Goal: Task Accomplishment & Management: Manage account settings

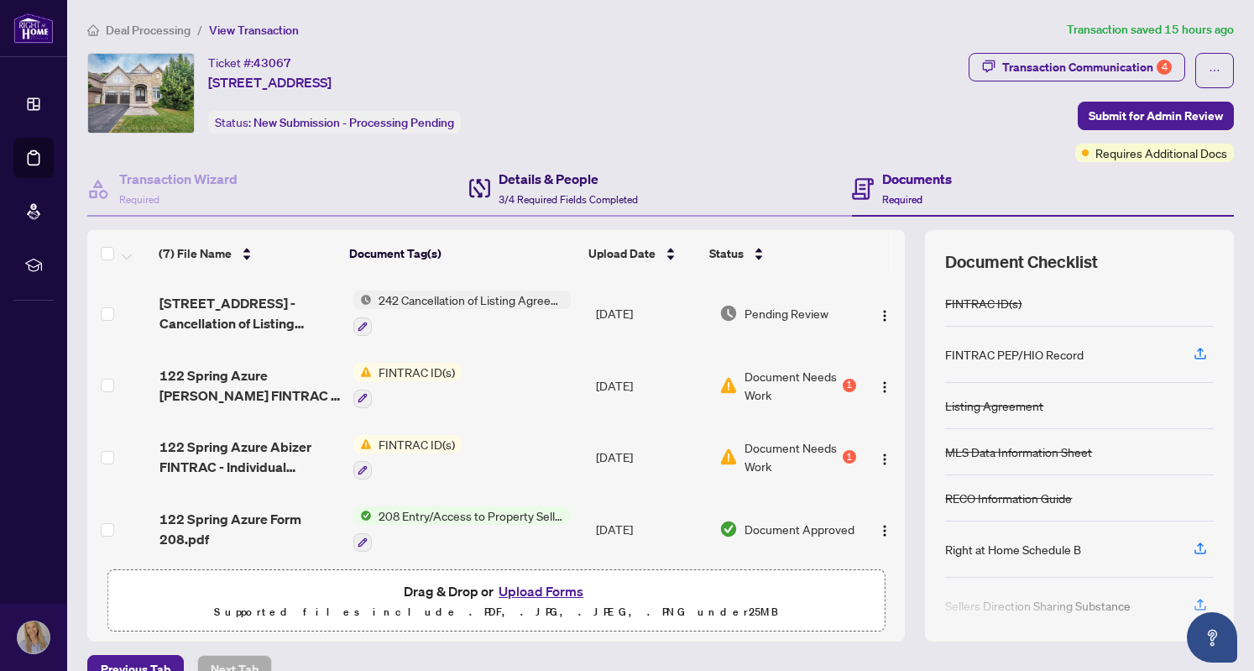
click at [527, 186] on h4 "Details & People" at bounding box center [568, 179] width 139 height 20
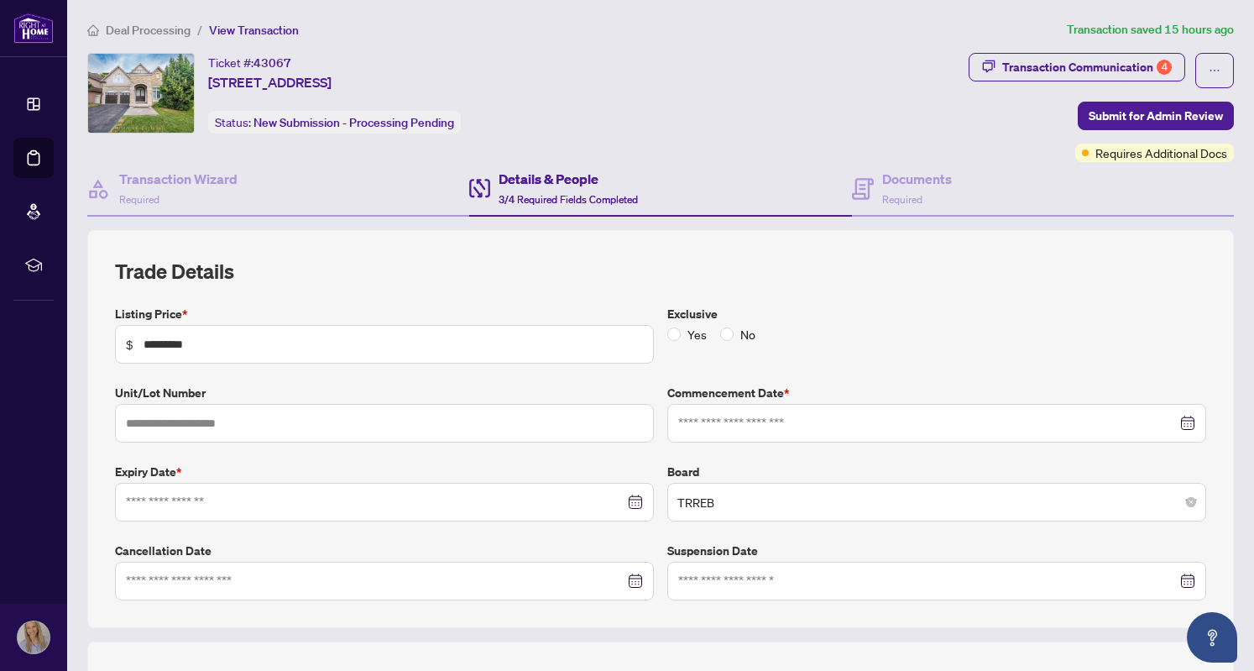
type input "**********"
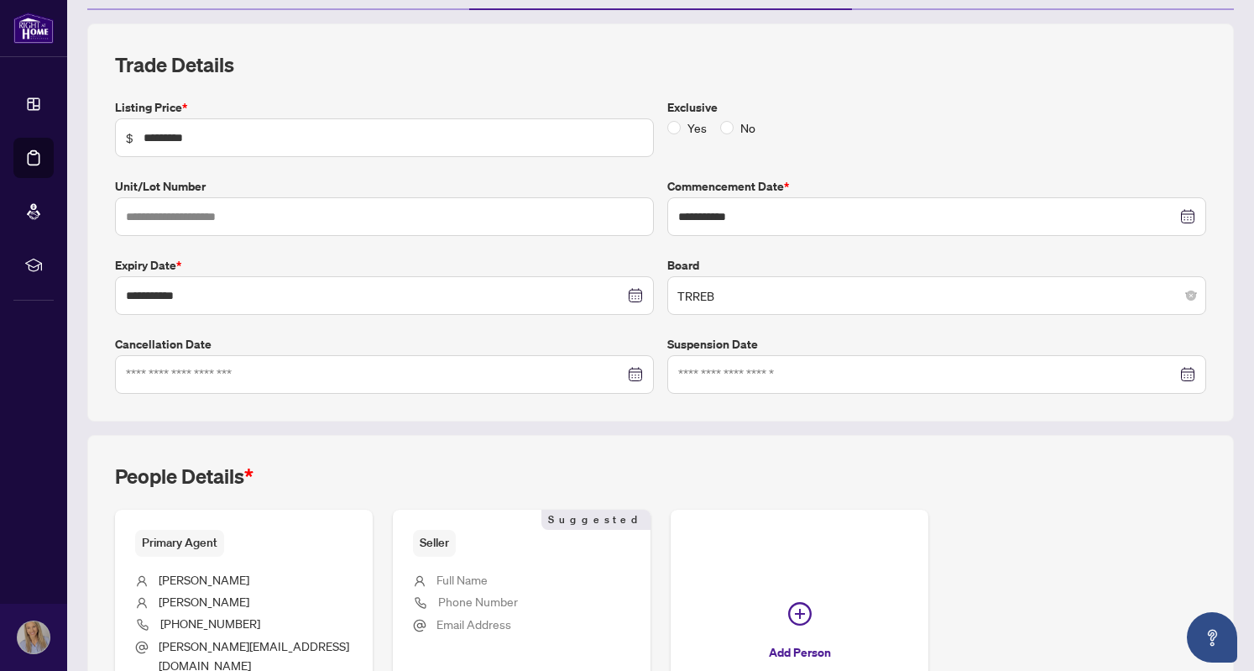
scroll to position [209, 0]
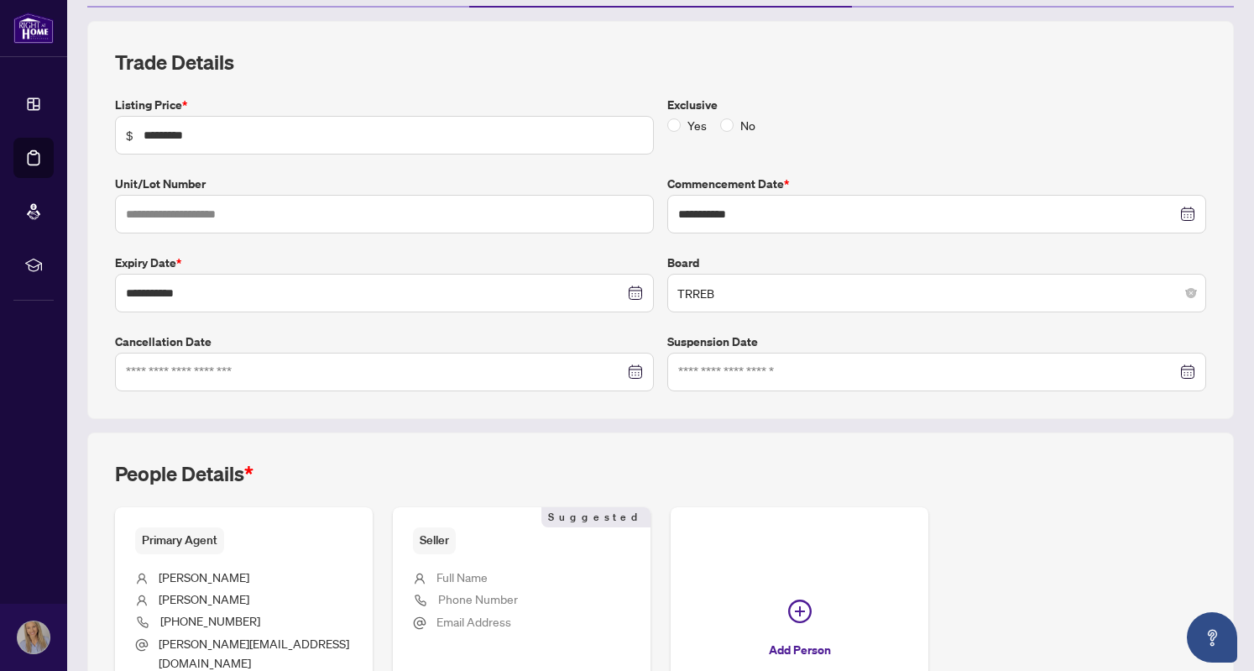
click at [631, 289] on icon "close-circle" at bounding box center [637, 293] width 12 height 12
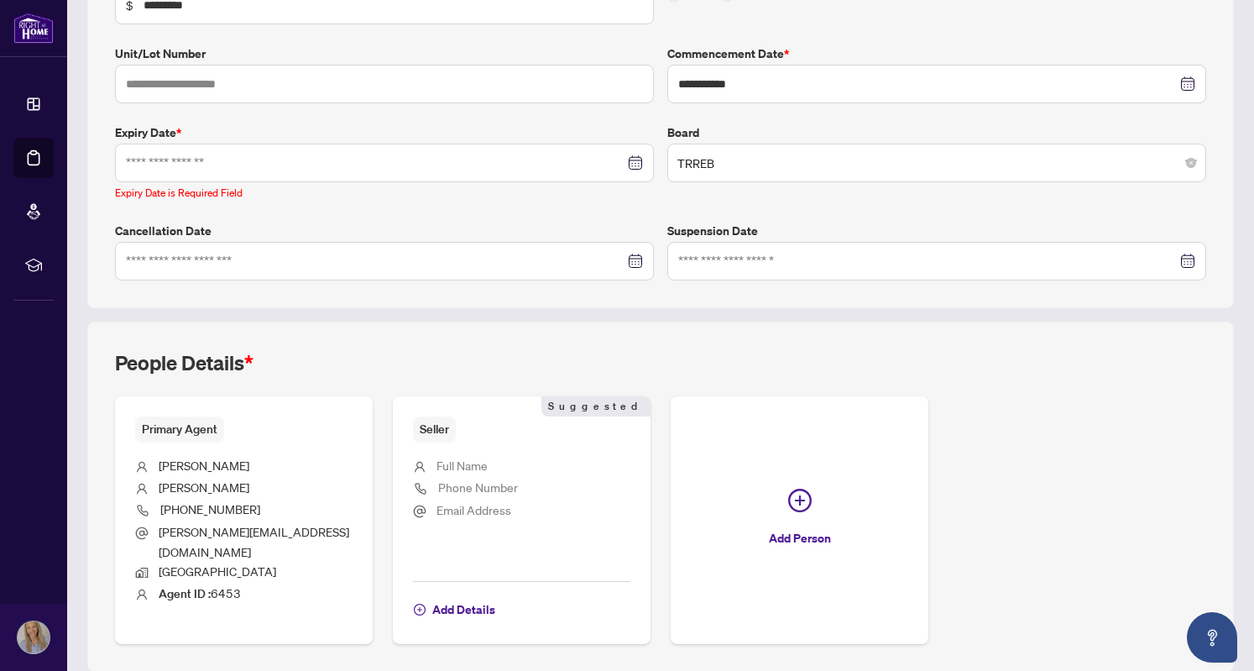
scroll to position [378, 0]
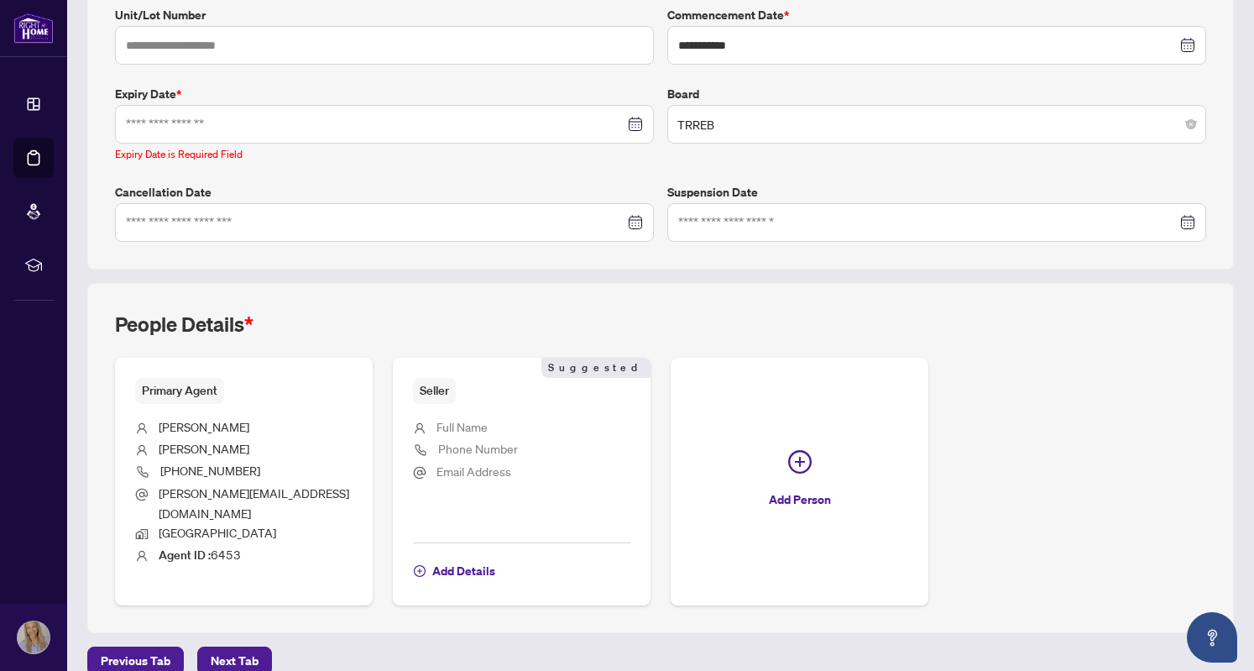
click at [638, 120] on div at bounding box center [384, 124] width 539 height 39
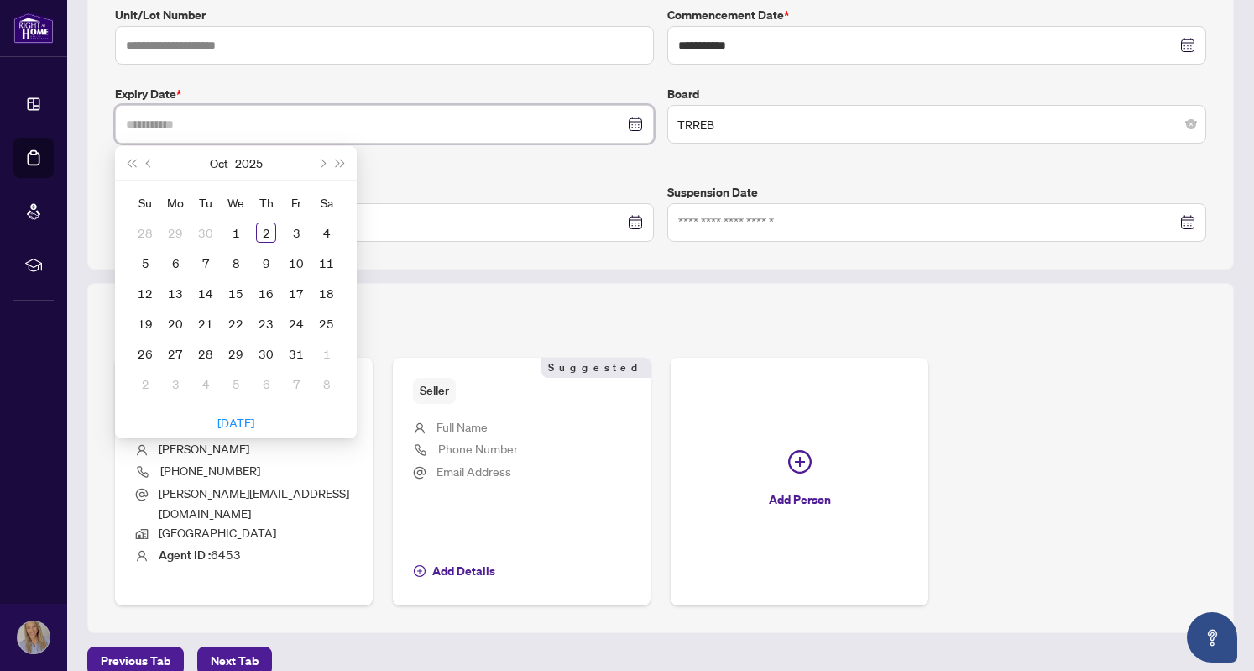
type input "**********"
click at [322, 159] on span "Next month (PageDown)" at bounding box center [321, 163] width 8 height 8
type input "**********"
click at [293, 287] on div "19" at bounding box center [296, 293] width 20 height 20
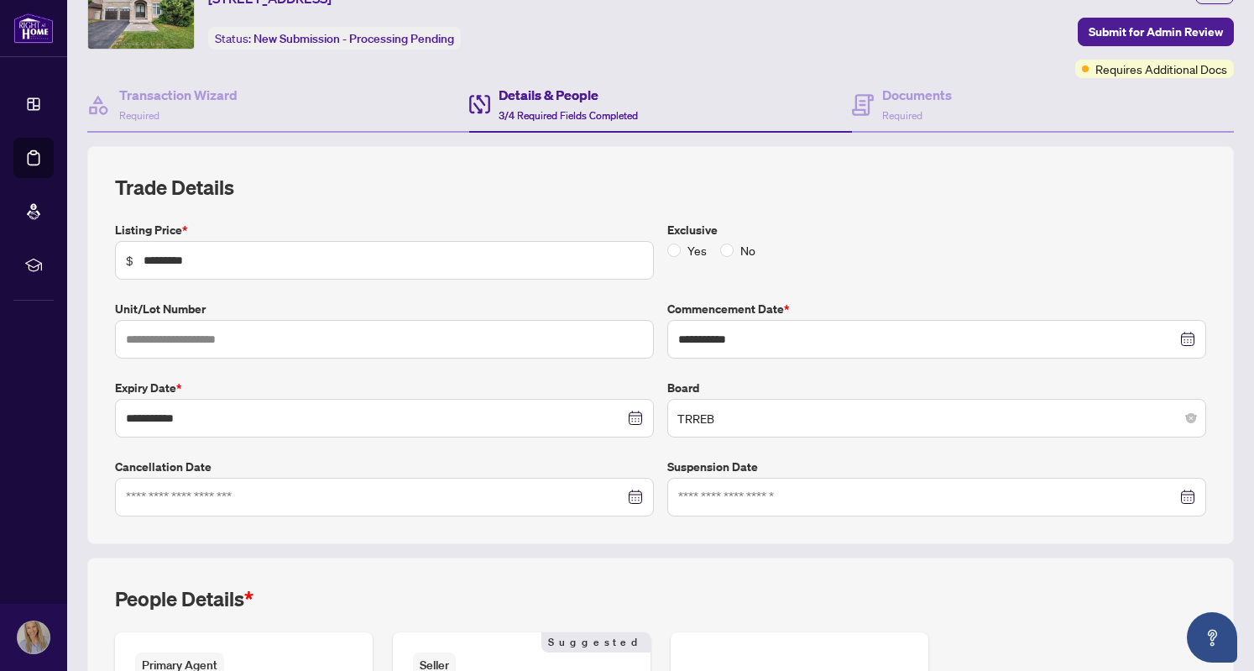
scroll to position [0, 0]
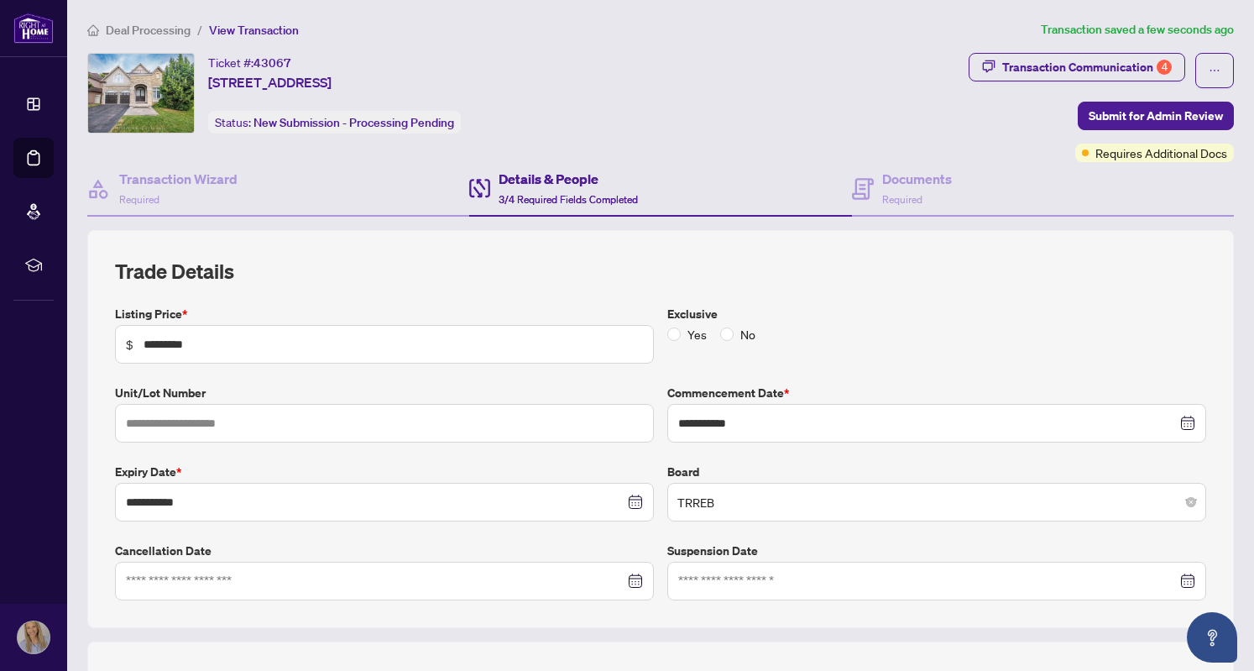
click at [1071, 70] on div "Transaction Communication 4" at bounding box center [1087, 67] width 170 height 27
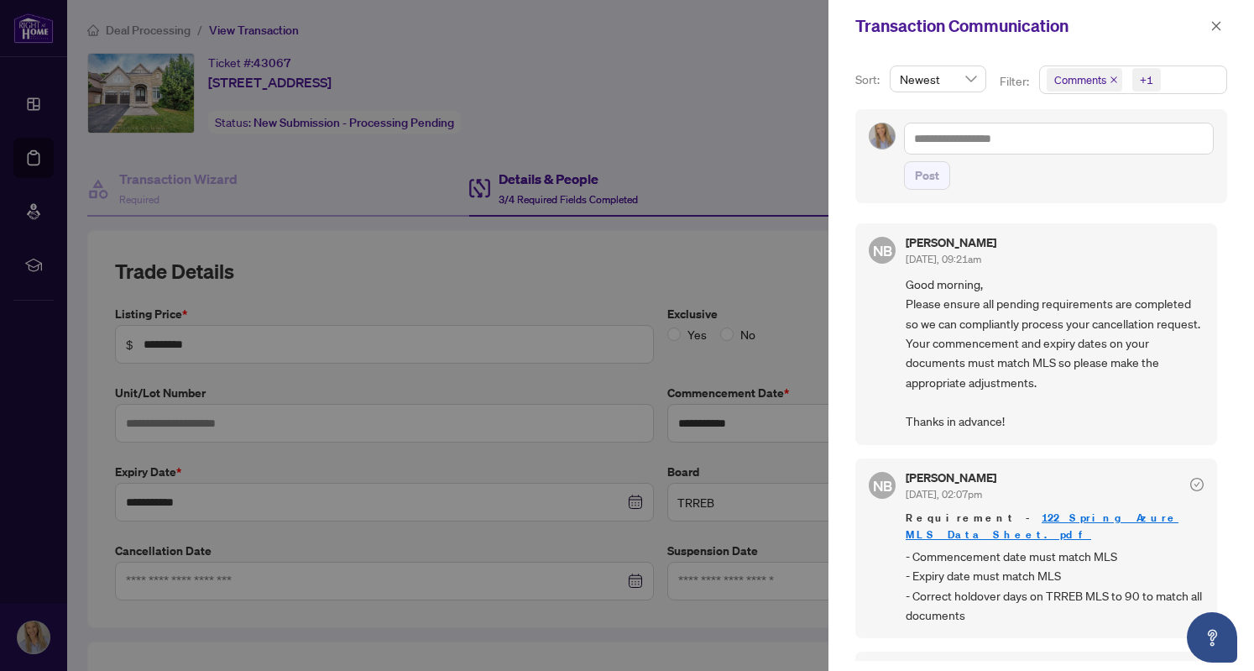
click at [1217, 26] on icon "close" at bounding box center [1216, 25] width 9 height 9
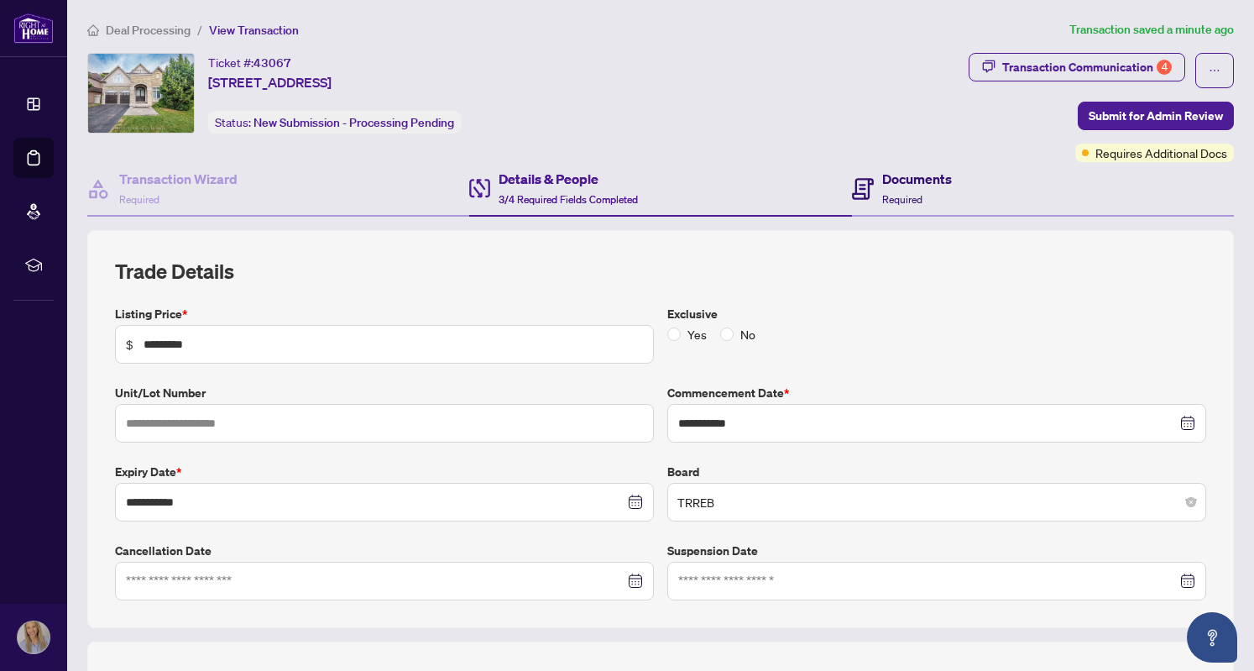
click at [902, 177] on h4 "Documents" at bounding box center [917, 179] width 70 height 20
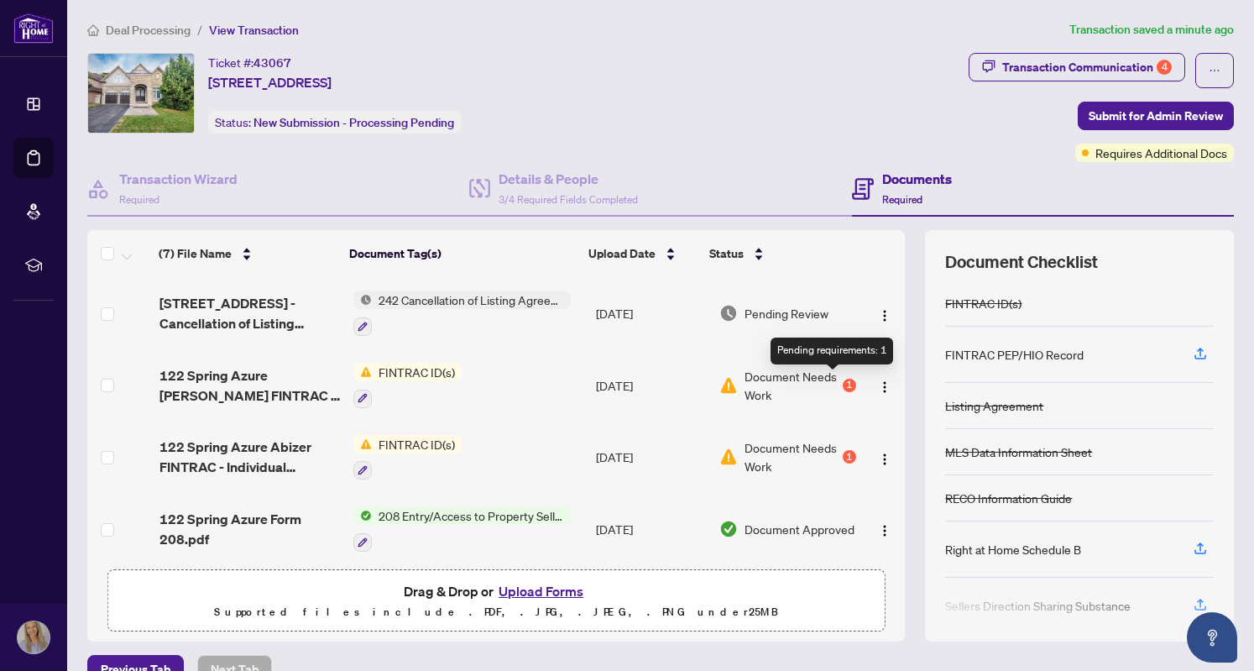
click at [843, 385] on div "1" at bounding box center [849, 385] width 13 height 13
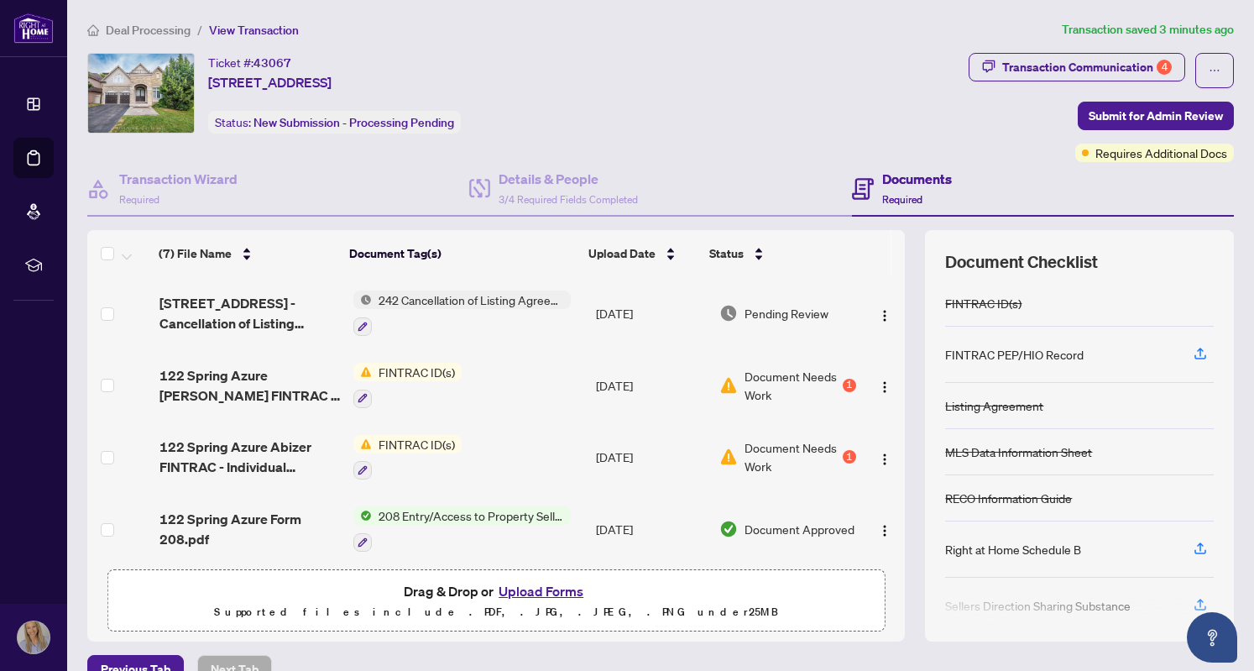
click at [509, 454] on td "FINTRAC ID(s)" at bounding box center [468, 457] width 243 height 72
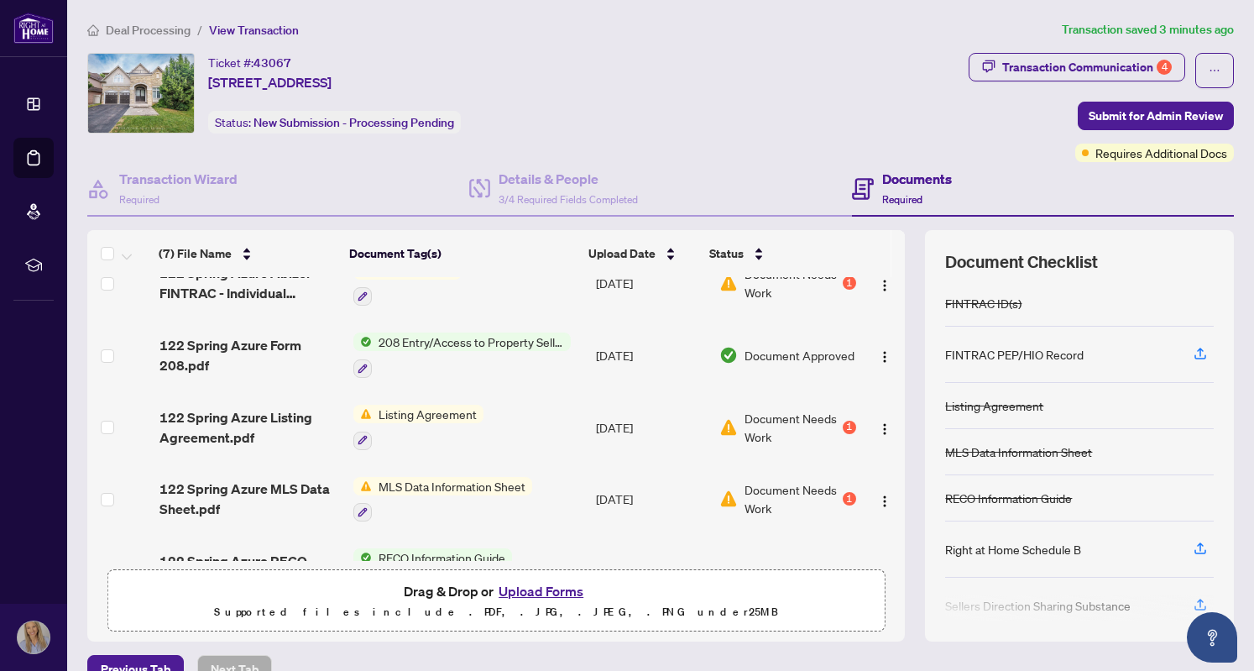
scroll to position [183, 0]
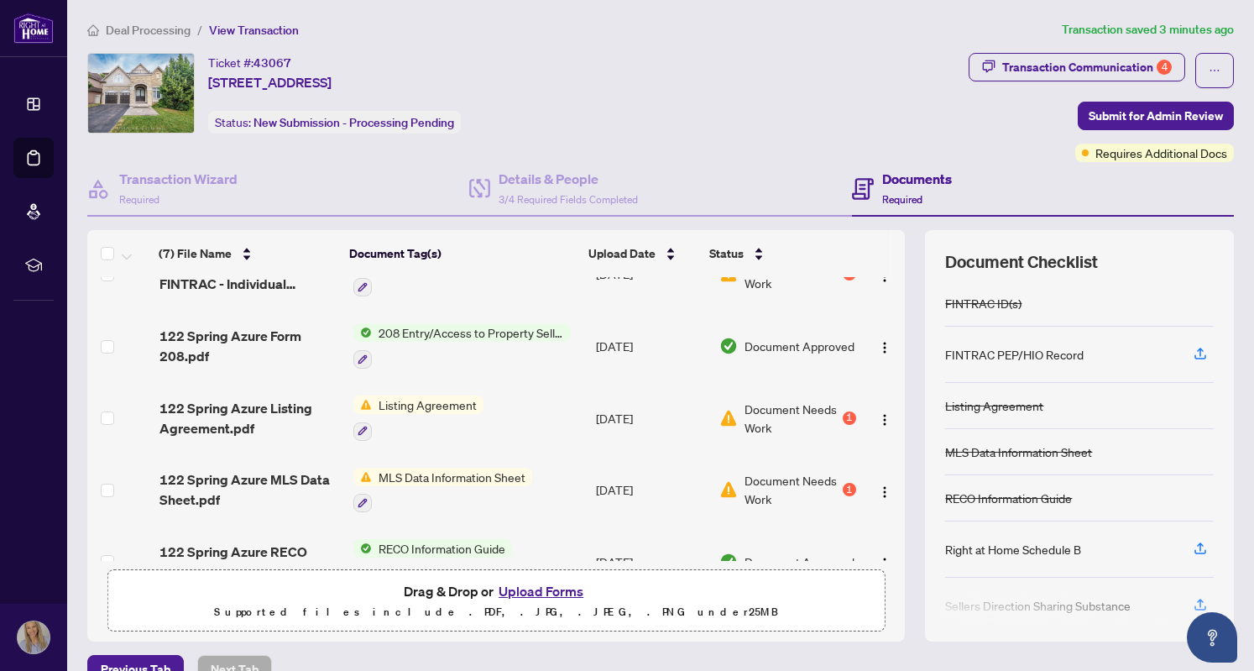
click at [450, 406] on span "Listing Agreement" at bounding box center [428, 404] width 112 height 18
click at [774, 419] on span "Document Needs Work" at bounding box center [792, 418] width 95 height 37
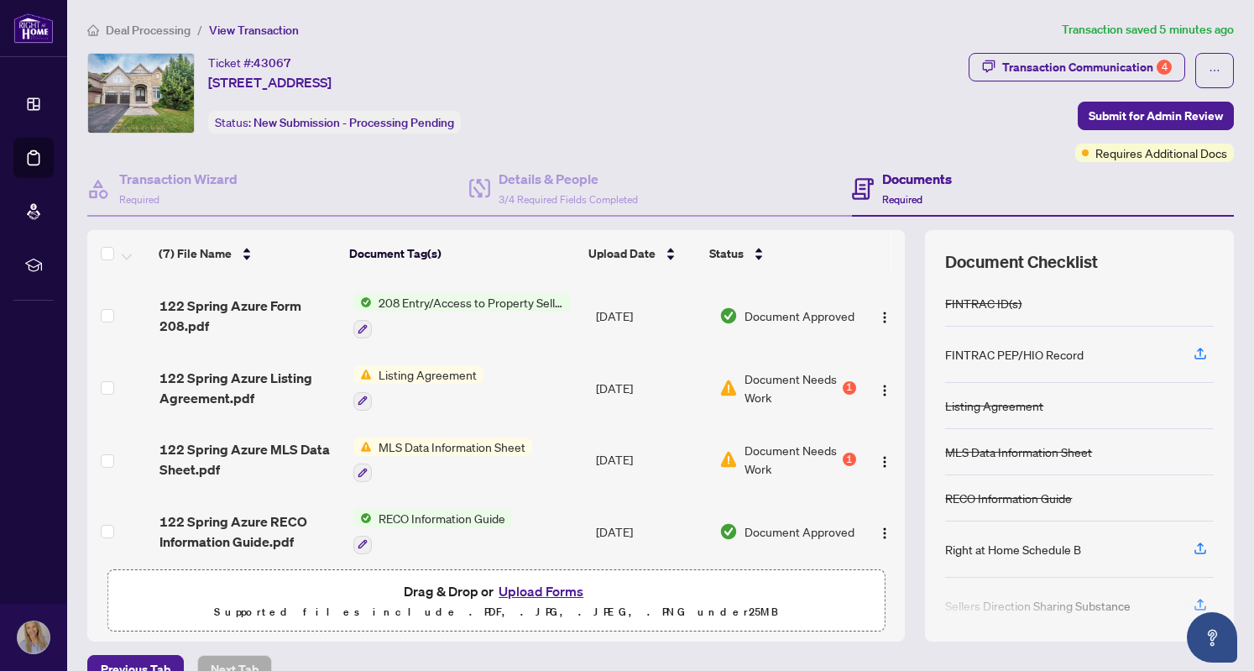
scroll to position [222, 0]
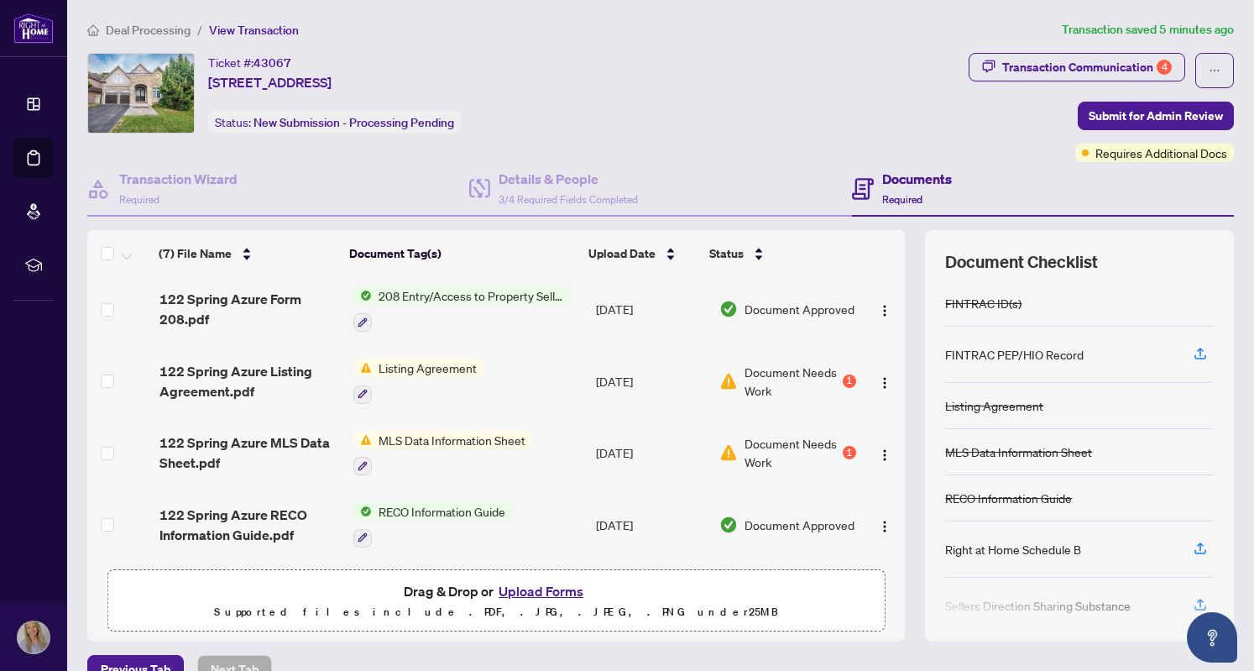
click at [492, 431] on span "MLS Data Information Sheet" at bounding box center [452, 440] width 160 height 18
click at [757, 443] on span "Document Needs Work" at bounding box center [792, 452] width 95 height 37
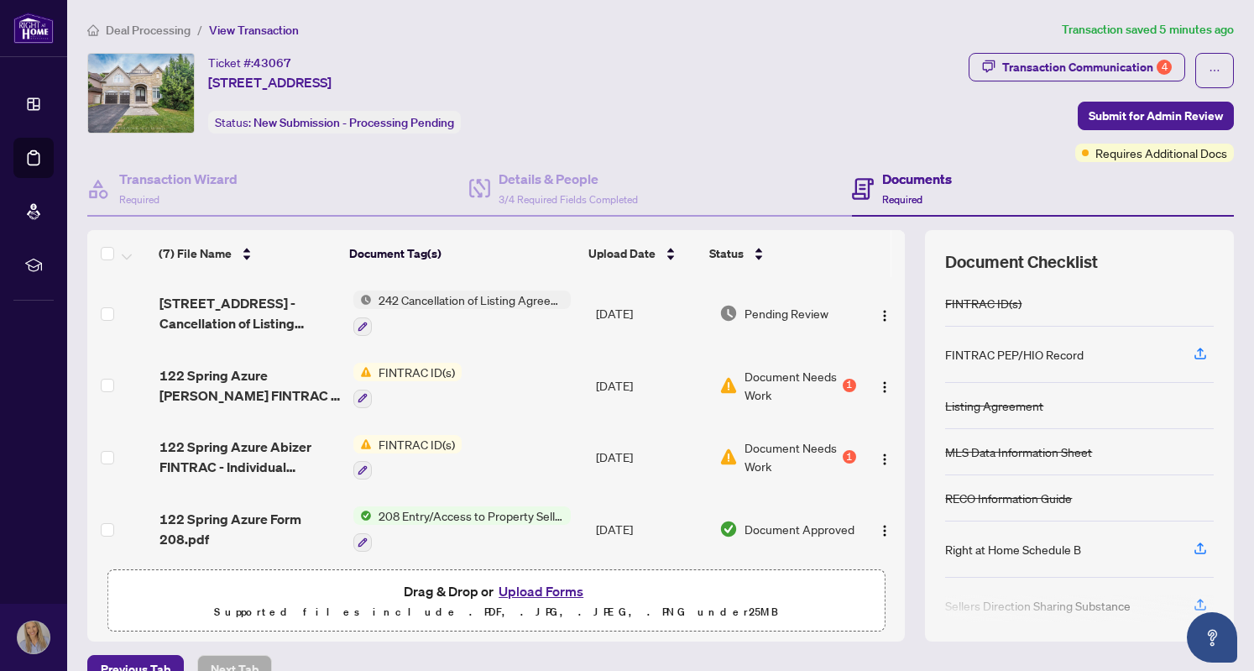
click at [537, 162] on div "Details & People 3/4 Required Fields Completed" at bounding box center [660, 189] width 382 height 55
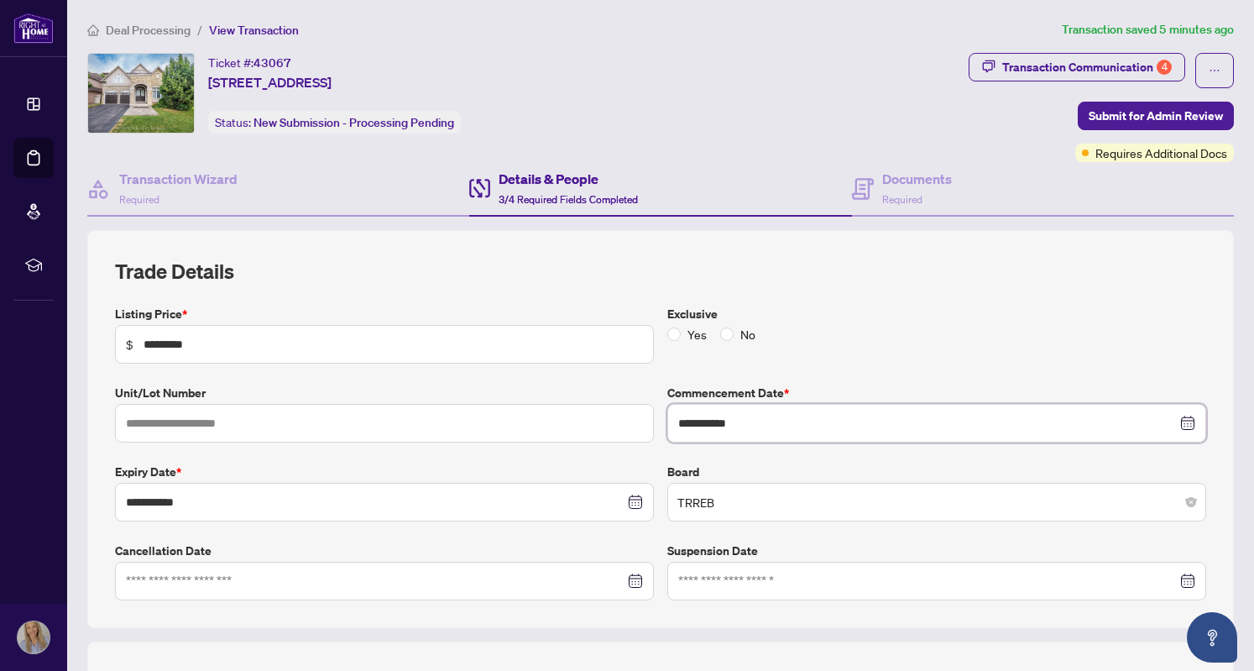
click at [720, 418] on input "**********" at bounding box center [927, 423] width 499 height 18
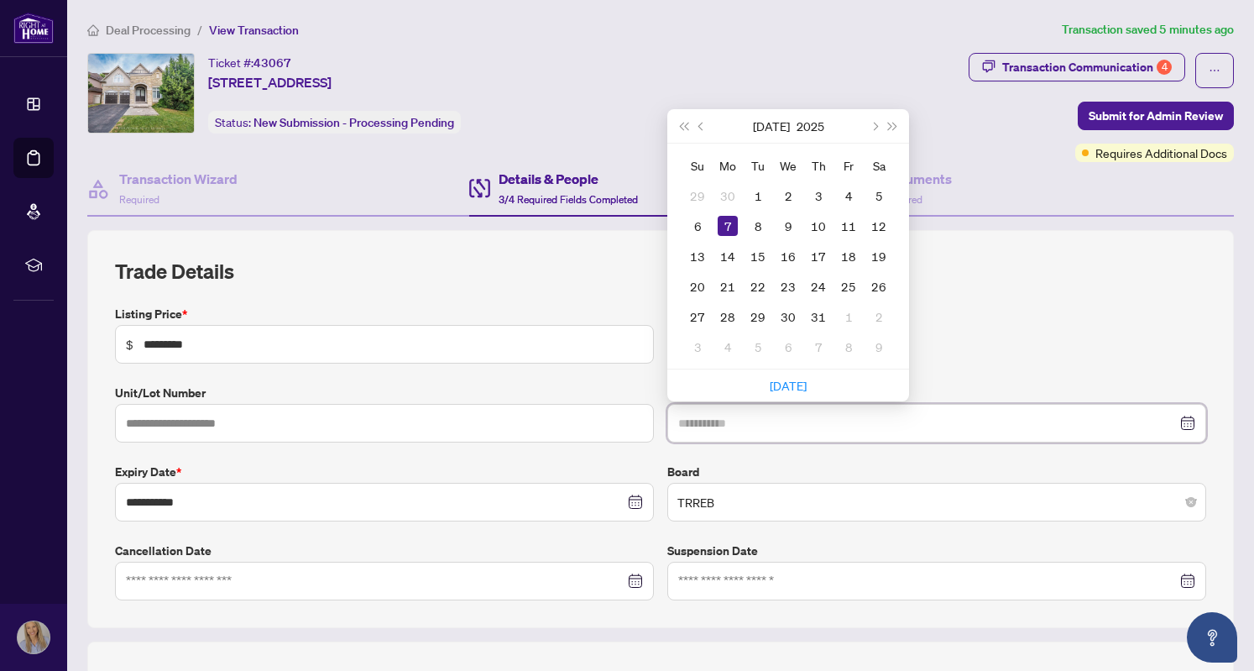
type input "**********"
click at [755, 221] on div "8" at bounding box center [758, 226] width 20 height 20
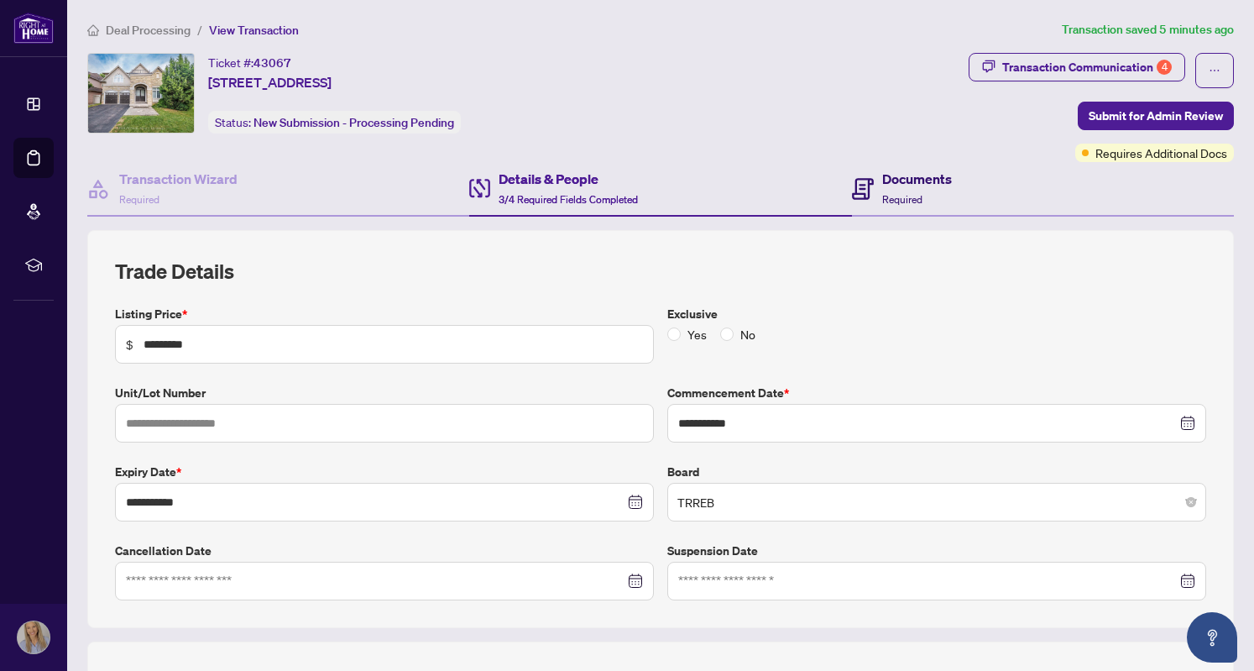
click at [910, 181] on h4 "Documents" at bounding box center [917, 179] width 70 height 20
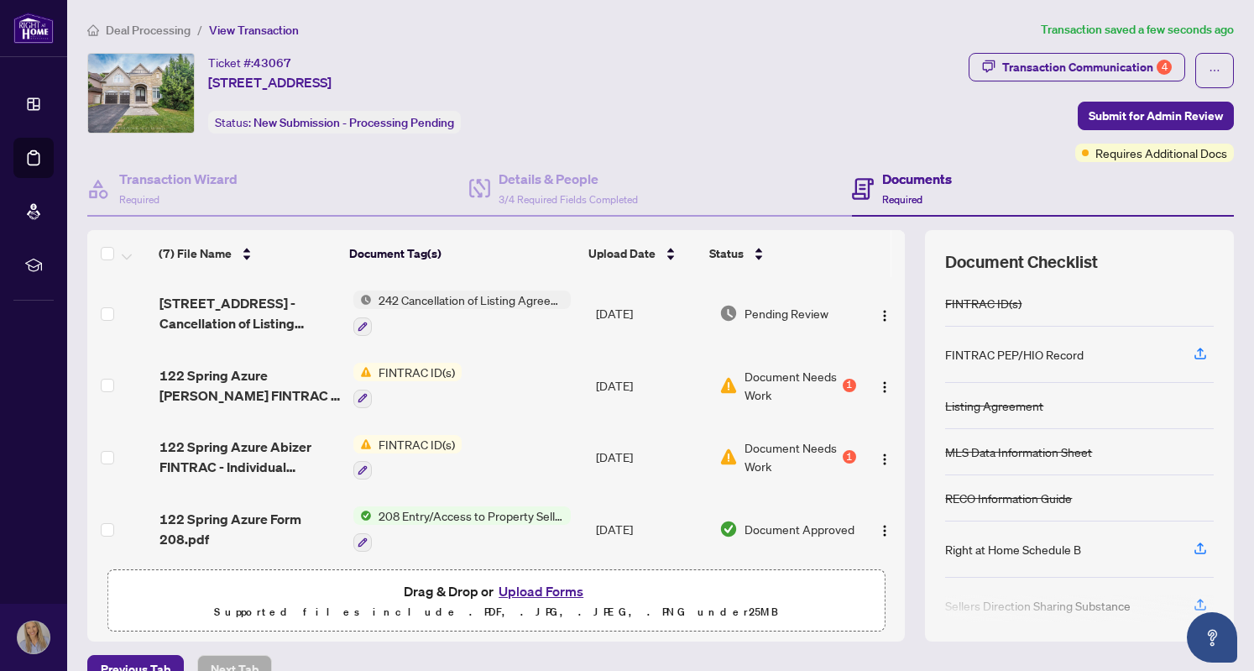
click at [362, 400] on button "button" at bounding box center [362, 399] width 18 height 18
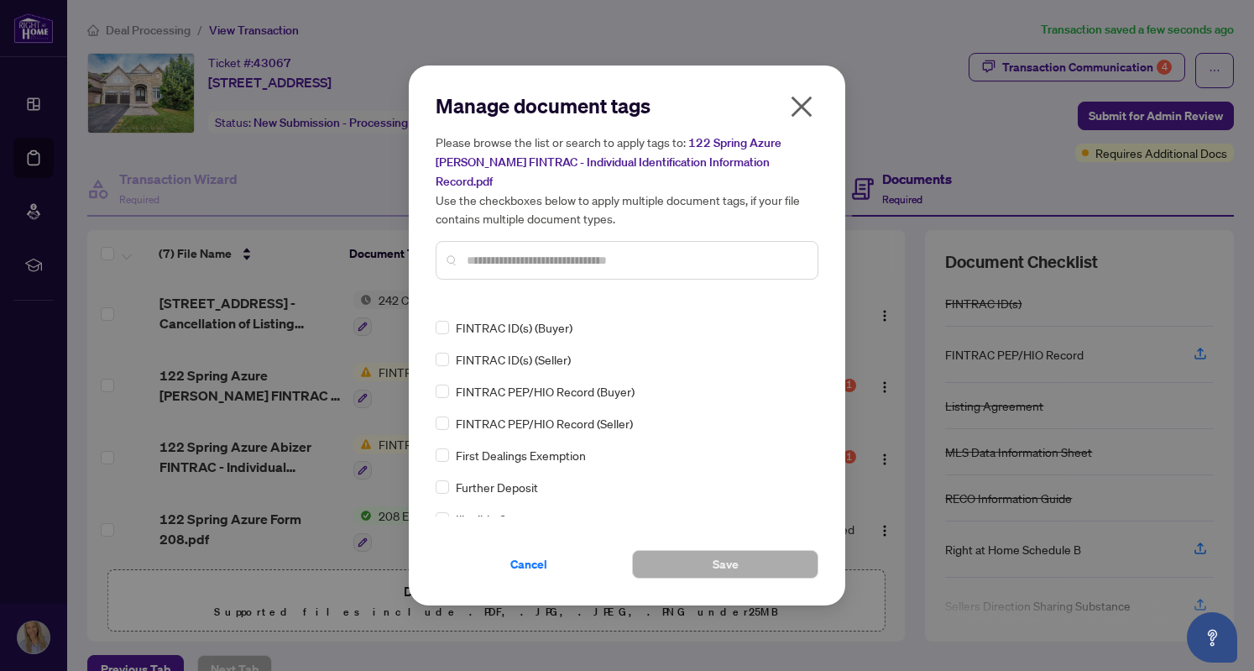
scroll to position [2010, 0]
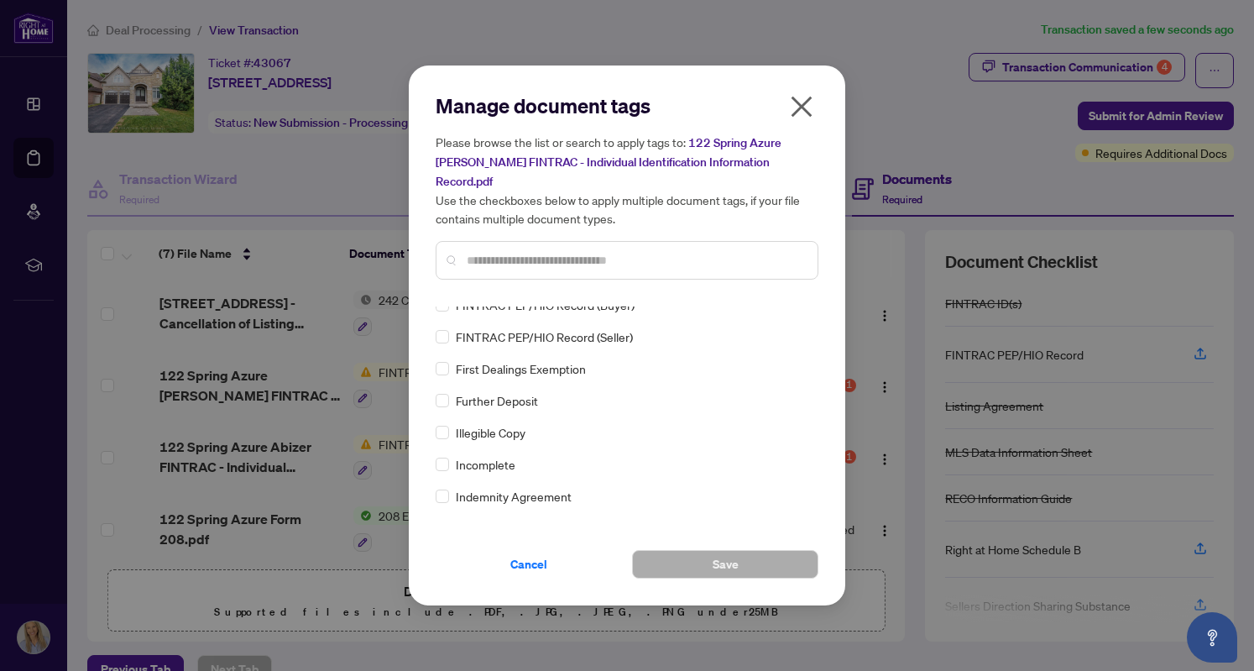
click at [814, 112] on icon "close" at bounding box center [801, 106] width 27 height 27
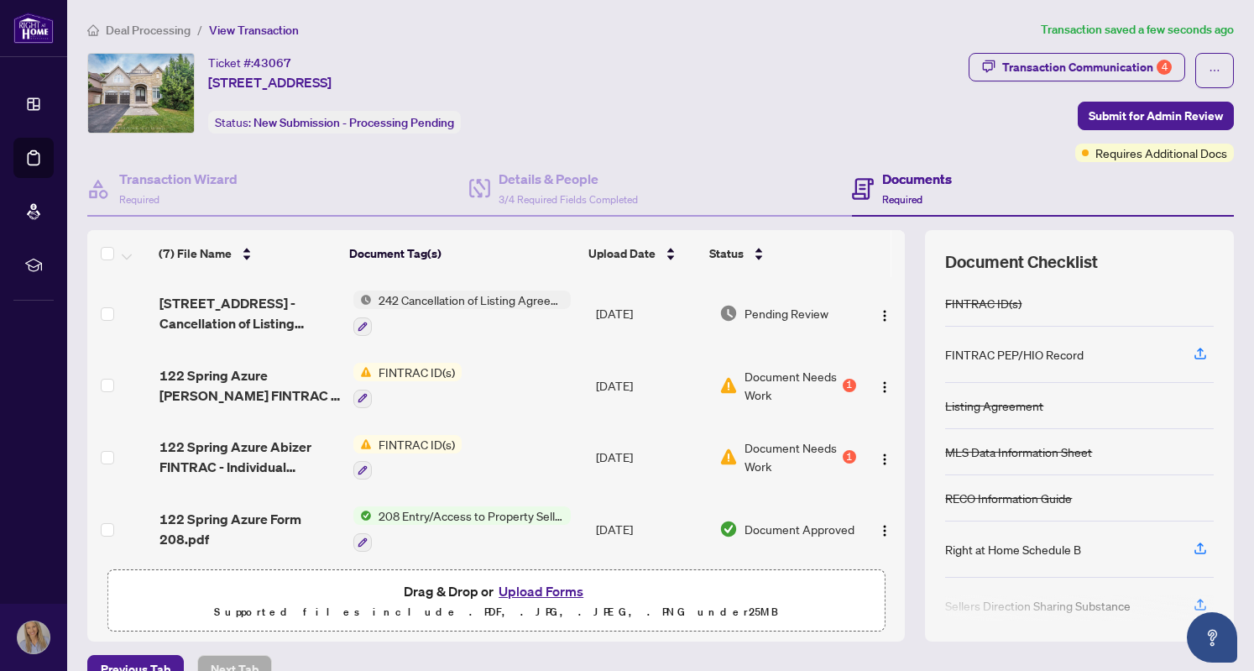
click at [457, 294] on span "242 Cancellation of Listing Agreement - Authority to Offer for Sale" at bounding box center [471, 300] width 199 height 18
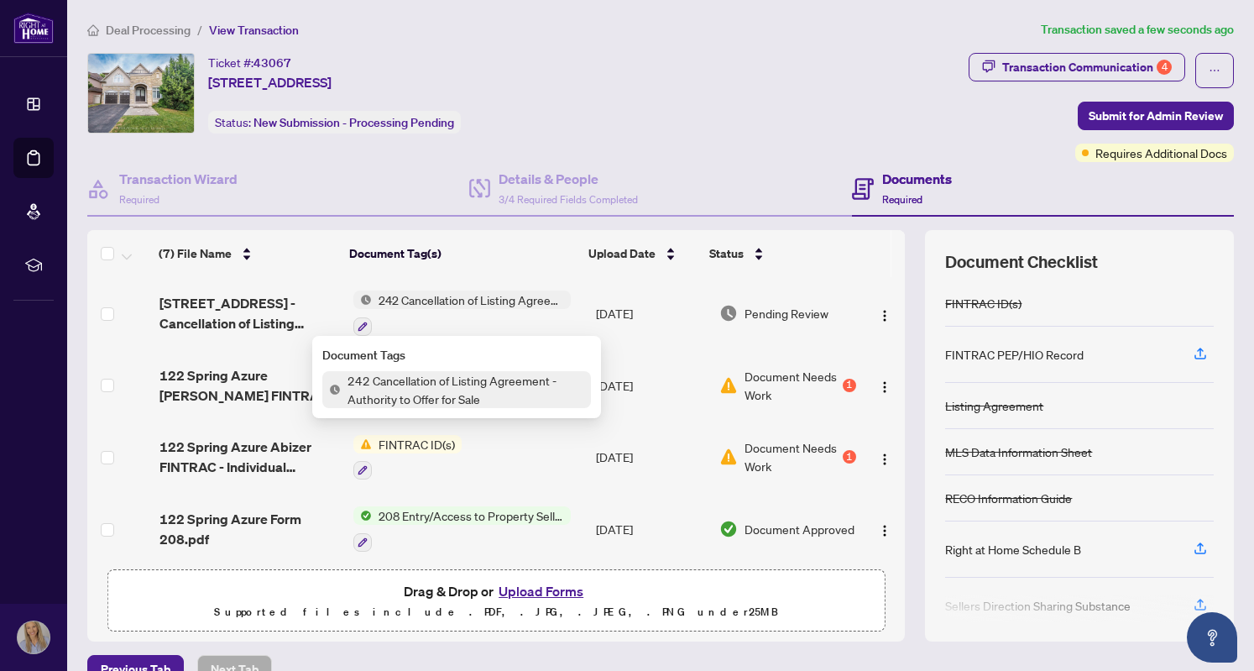
click at [771, 311] on span "Pending Review" at bounding box center [787, 313] width 84 height 18
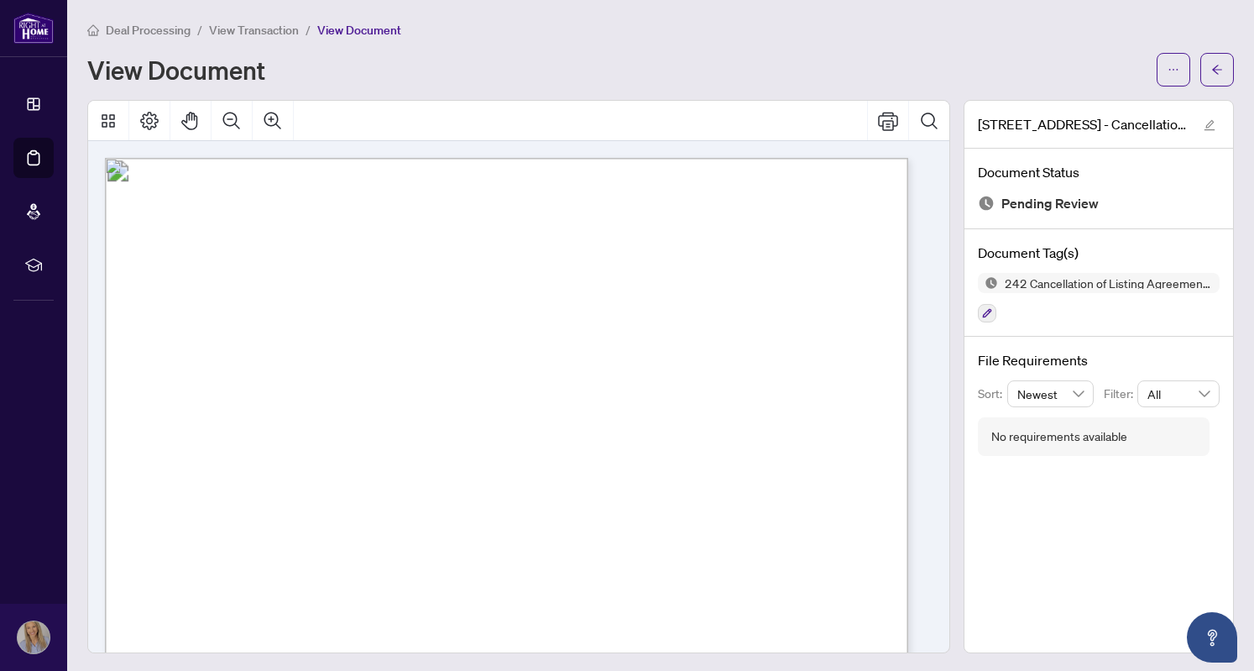
click at [1212, 66] on icon "arrow-left" at bounding box center [1218, 70] width 12 height 12
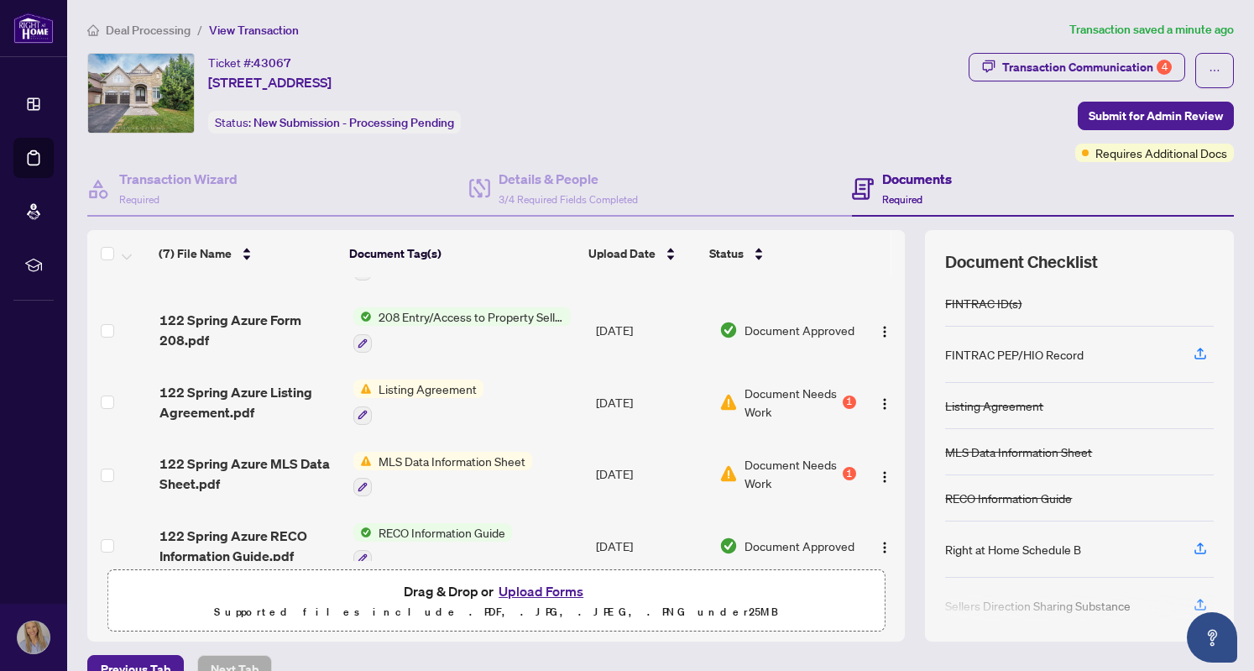
scroll to position [222, 0]
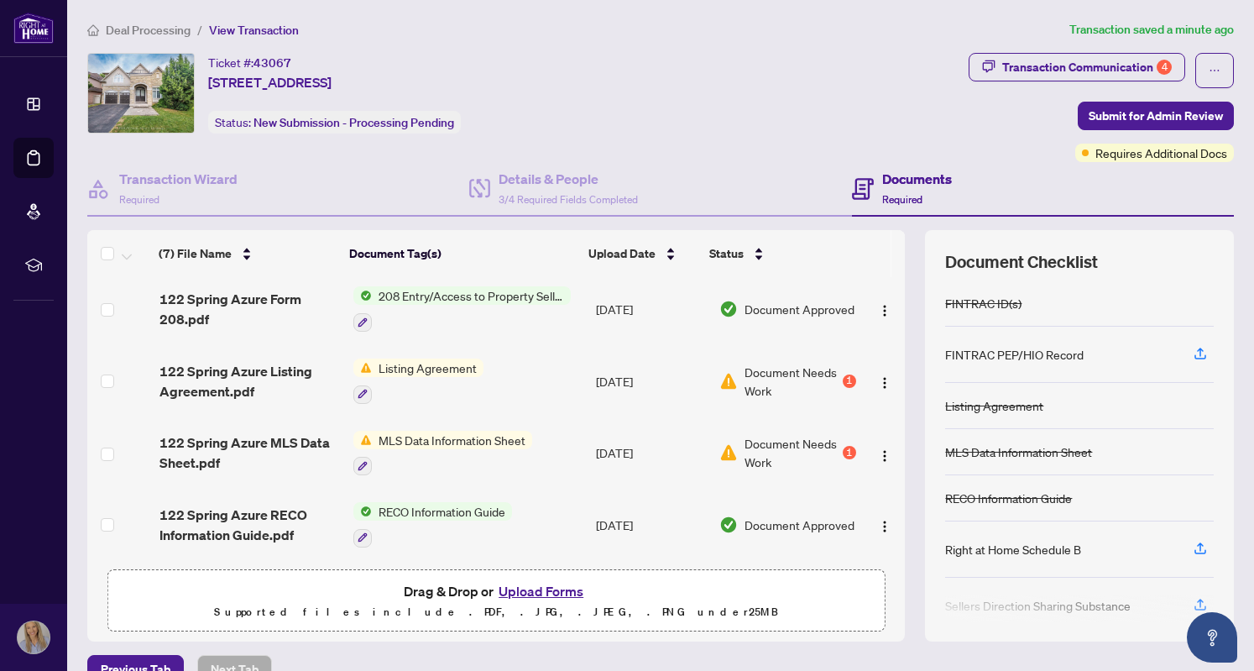
click at [730, 439] on div "Document Needs Work 1" at bounding box center [788, 452] width 137 height 37
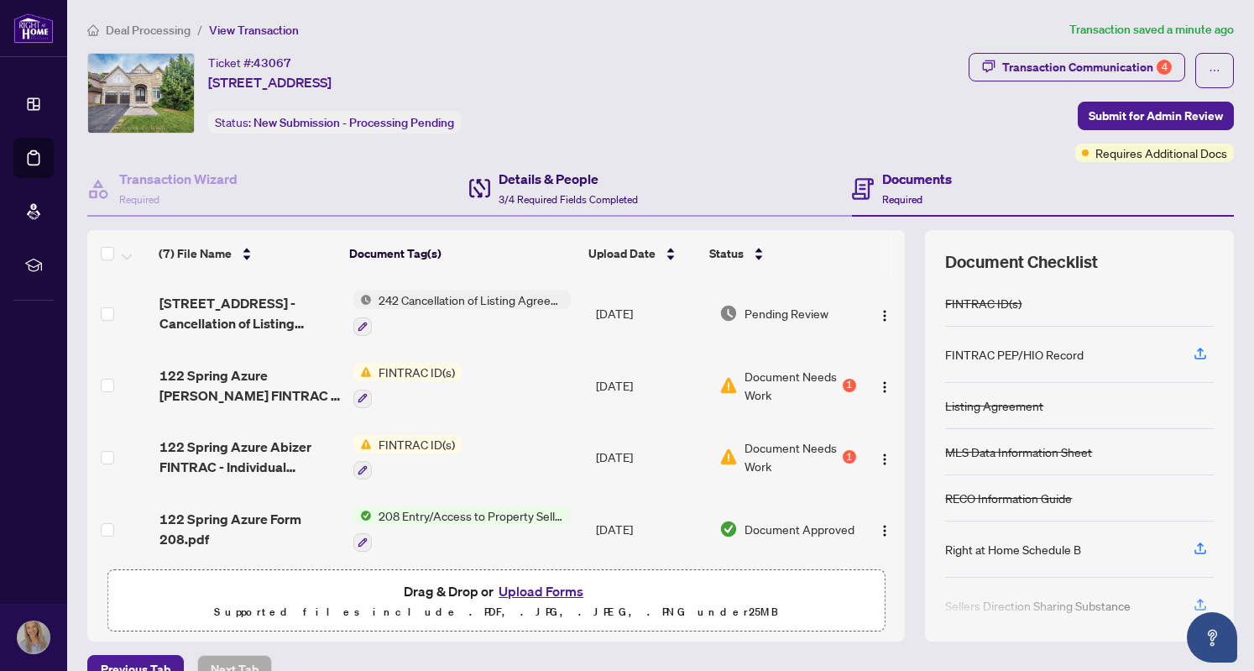
click at [551, 186] on h4 "Details & People" at bounding box center [568, 179] width 139 height 20
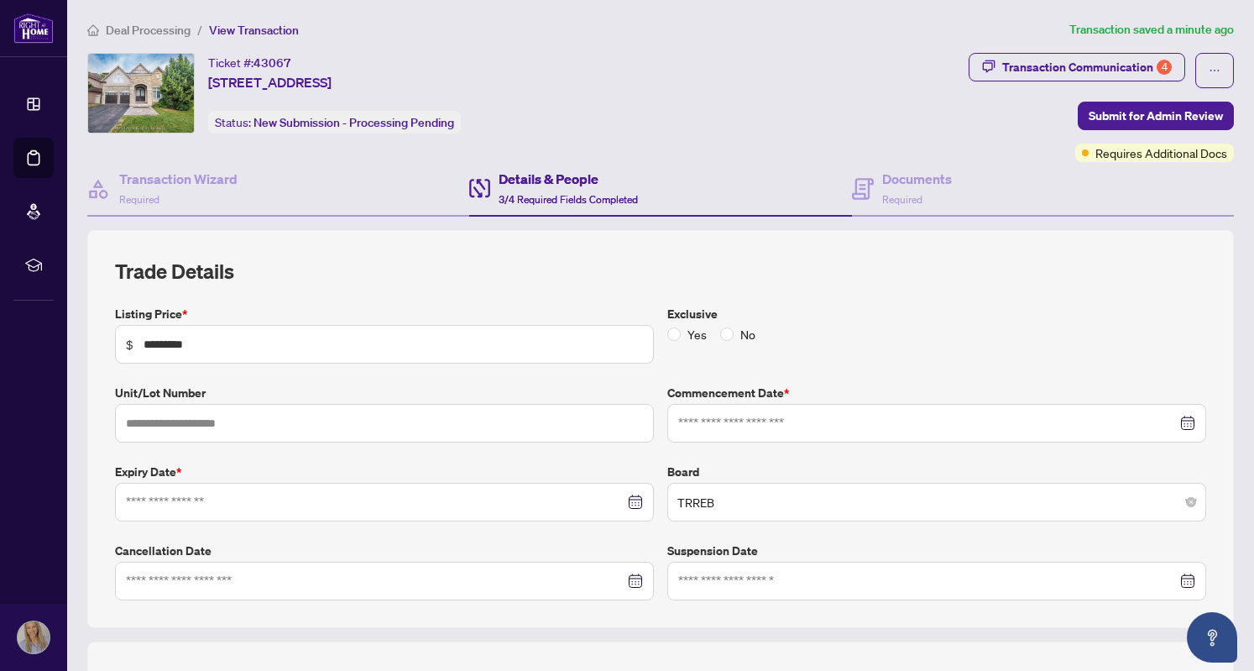
type input "**********"
click at [628, 582] on div at bounding box center [384, 581] width 517 height 18
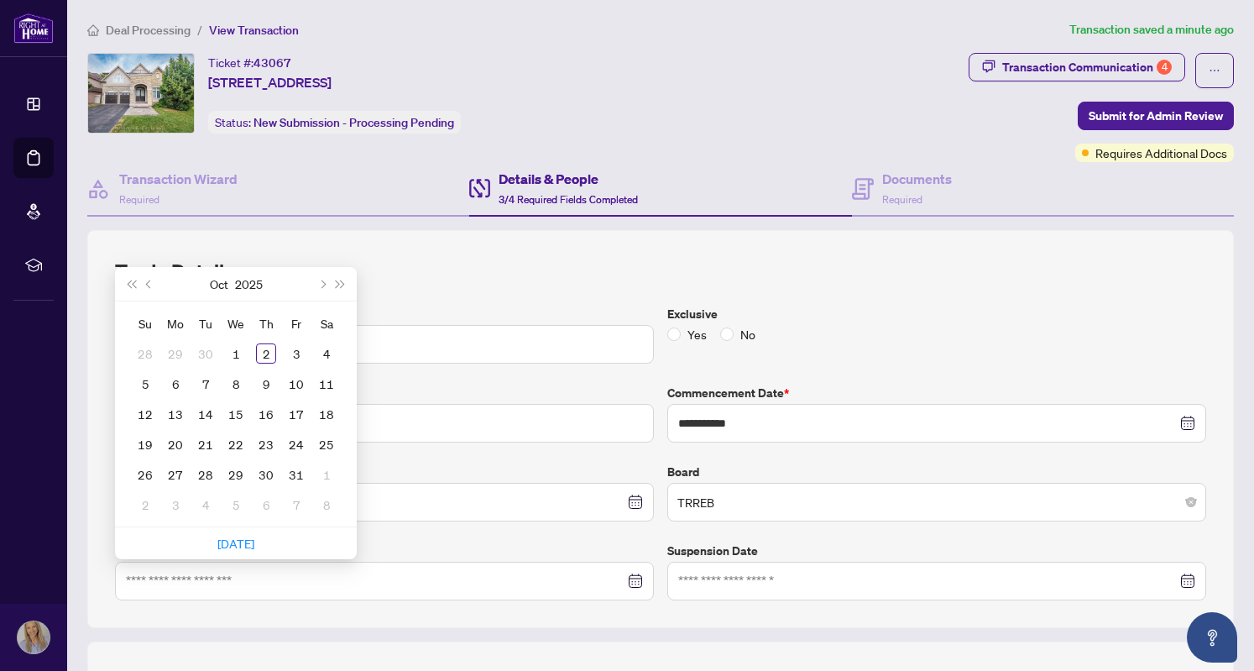
click at [809, 258] on h2 "Trade Details" at bounding box center [660, 271] width 1091 height 27
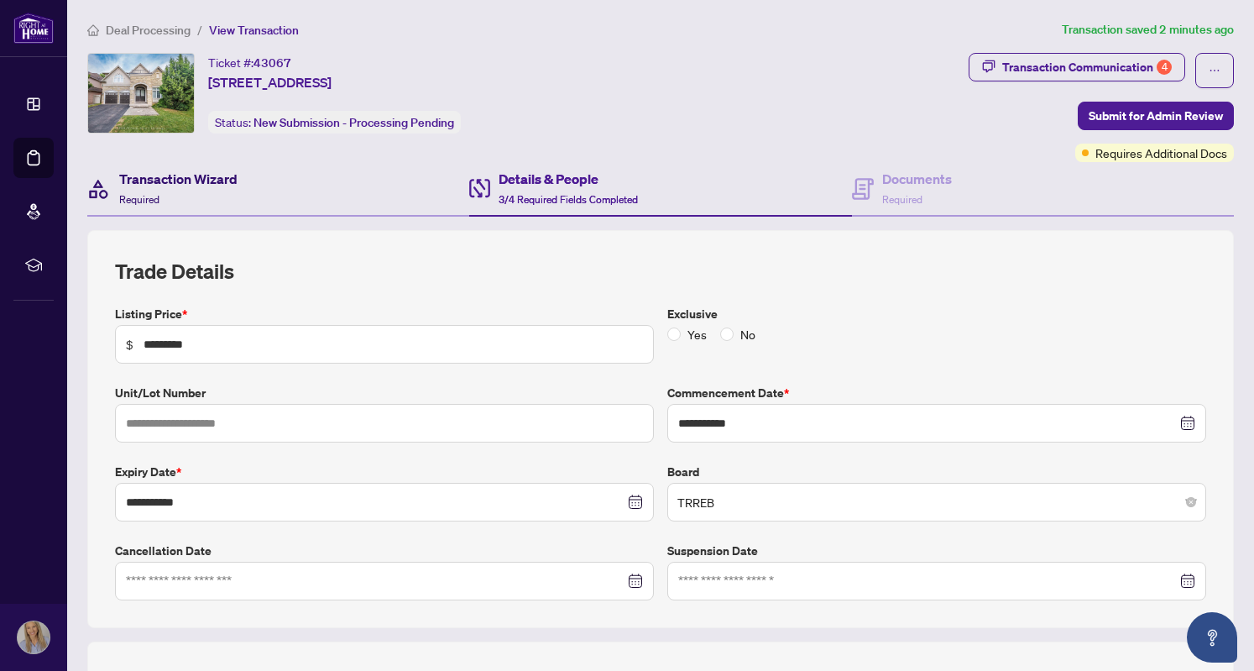
click at [154, 193] on span "Required" at bounding box center [139, 199] width 40 height 13
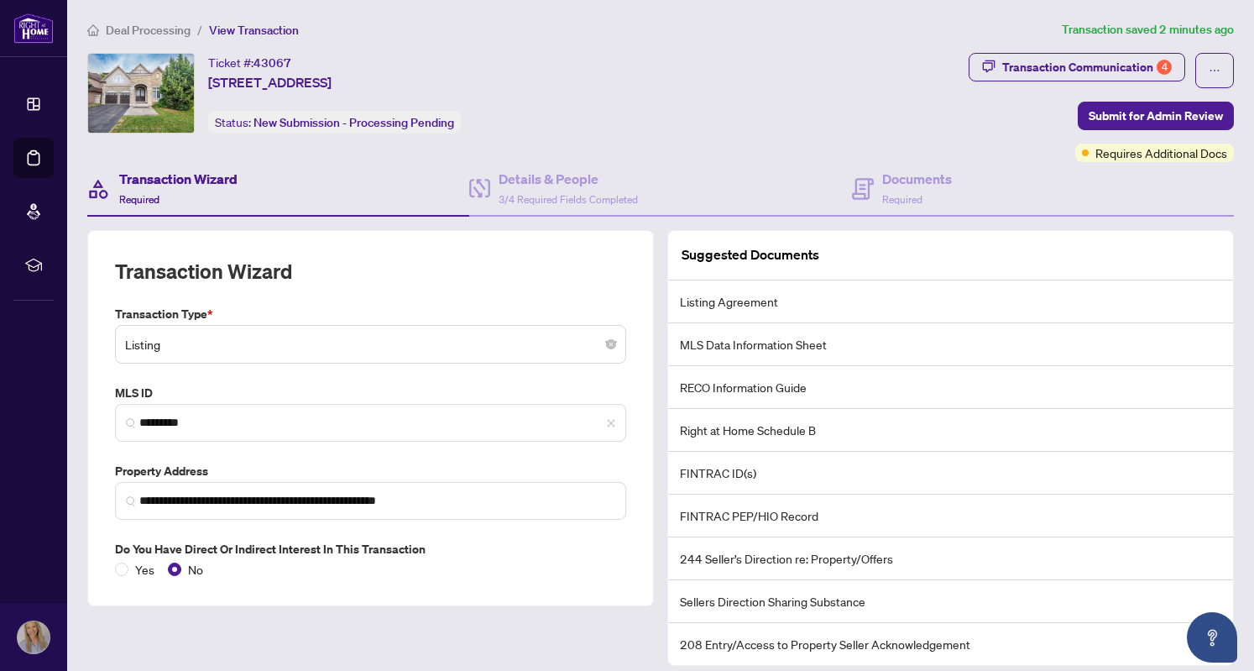
click at [166, 188] on div "Transaction Wizard Required" at bounding box center [178, 188] width 118 height 39
click at [1152, 149] on span "Requires Additional Docs" at bounding box center [1162, 153] width 132 height 18
click at [1108, 65] on div "Transaction Communication 4" at bounding box center [1087, 67] width 170 height 27
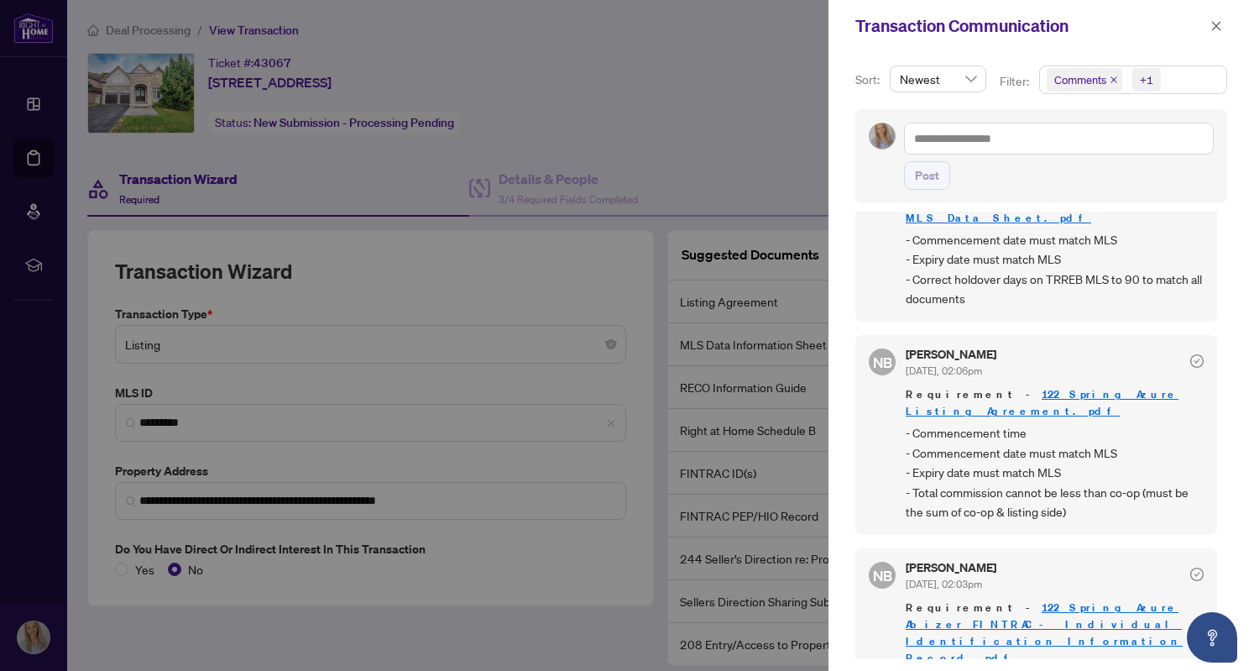
scroll to position [312, 0]
click at [1120, 390] on link "122 Spring Azure Listing Agreement.pdf" at bounding box center [1042, 405] width 273 height 31
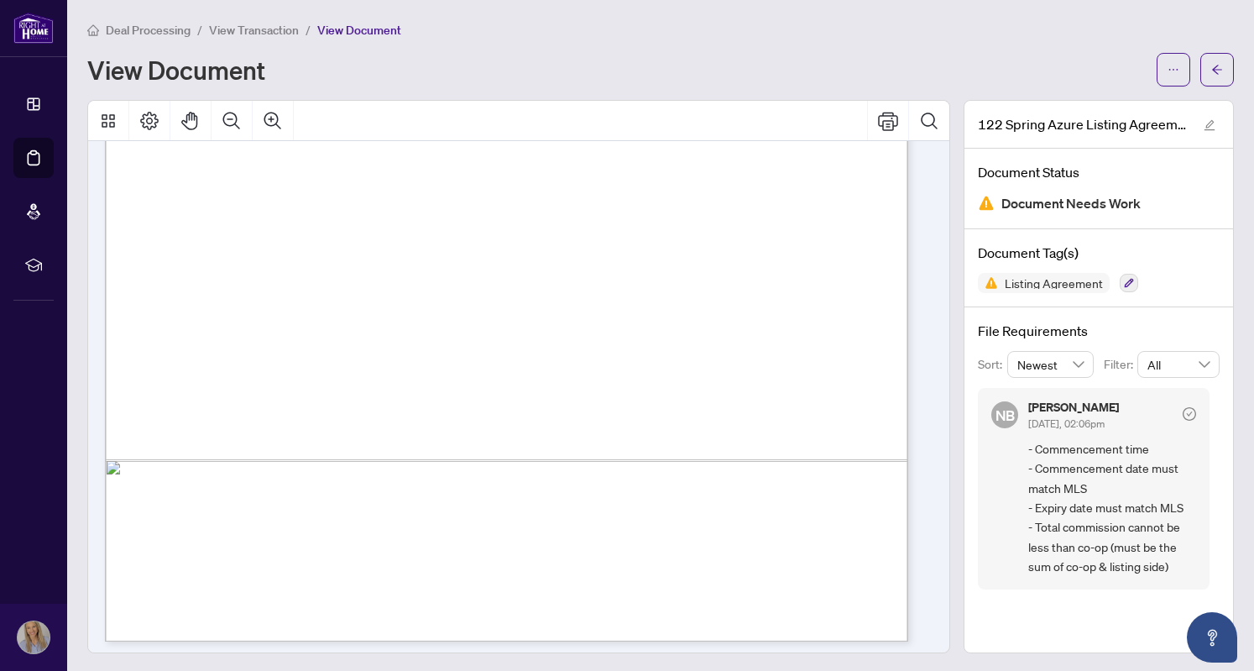
scroll to position [558, 0]
click at [1204, 127] on icon "edit" at bounding box center [1210, 125] width 12 height 12
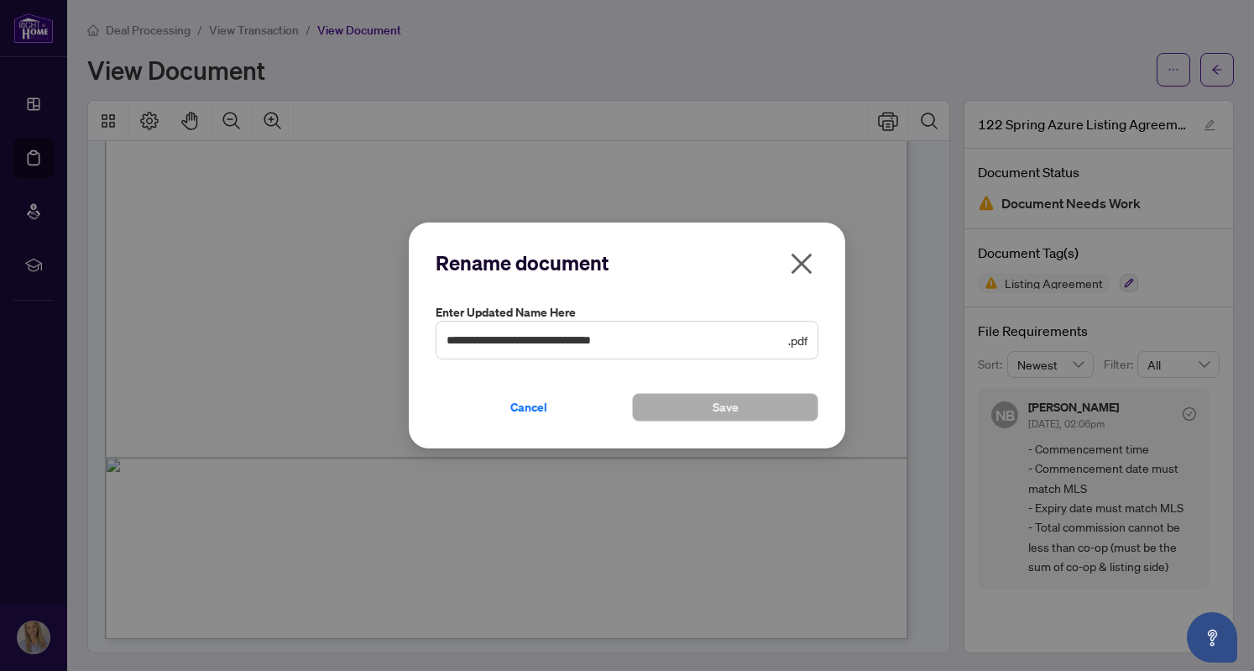
click at [803, 263] on icon "close" at bounding box center [802, 263] width 21 height 21
